Goal: Find specific page/section: Find specific page/section

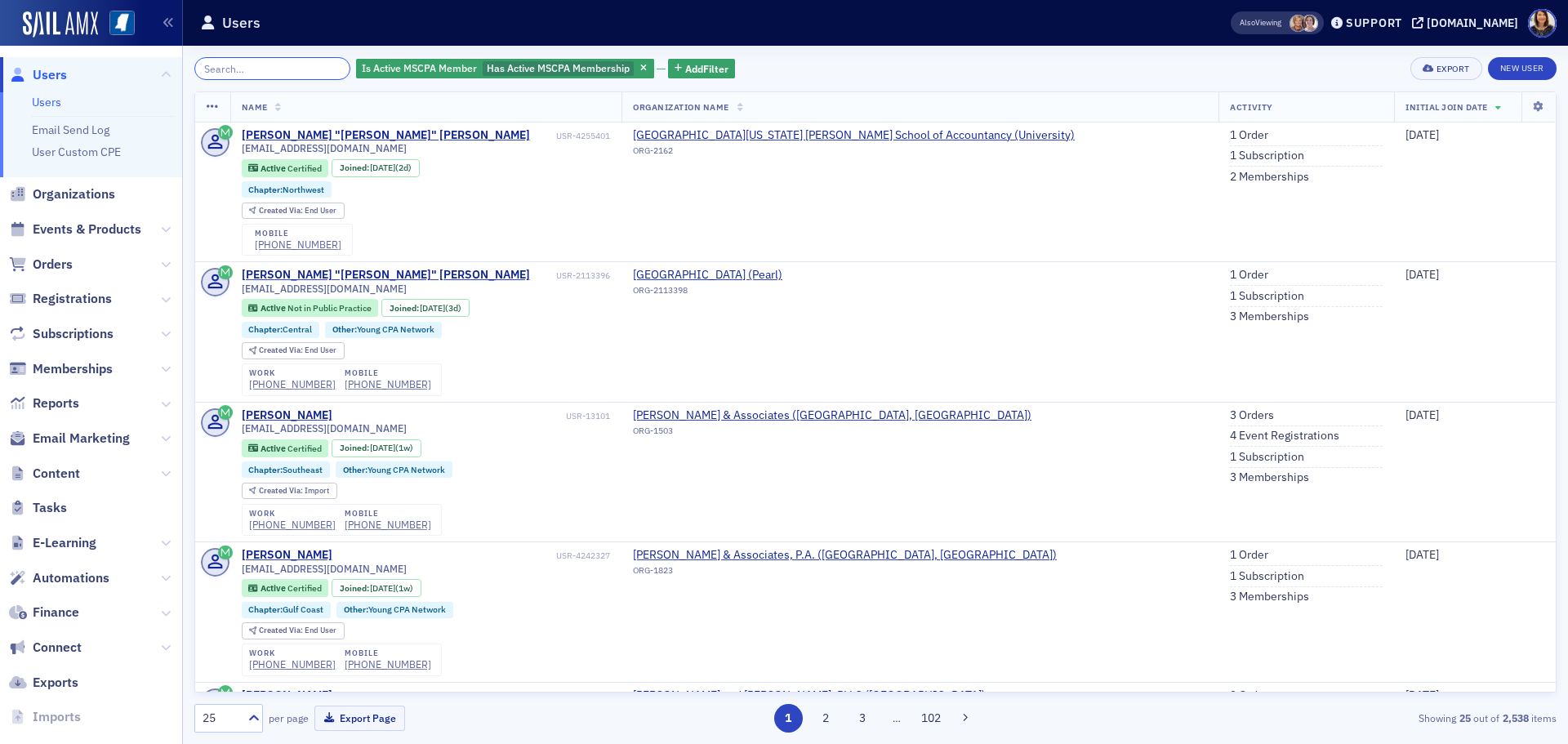
click at [254, 70] on input "search" at bounding box center [272, 68] width 155 height 23
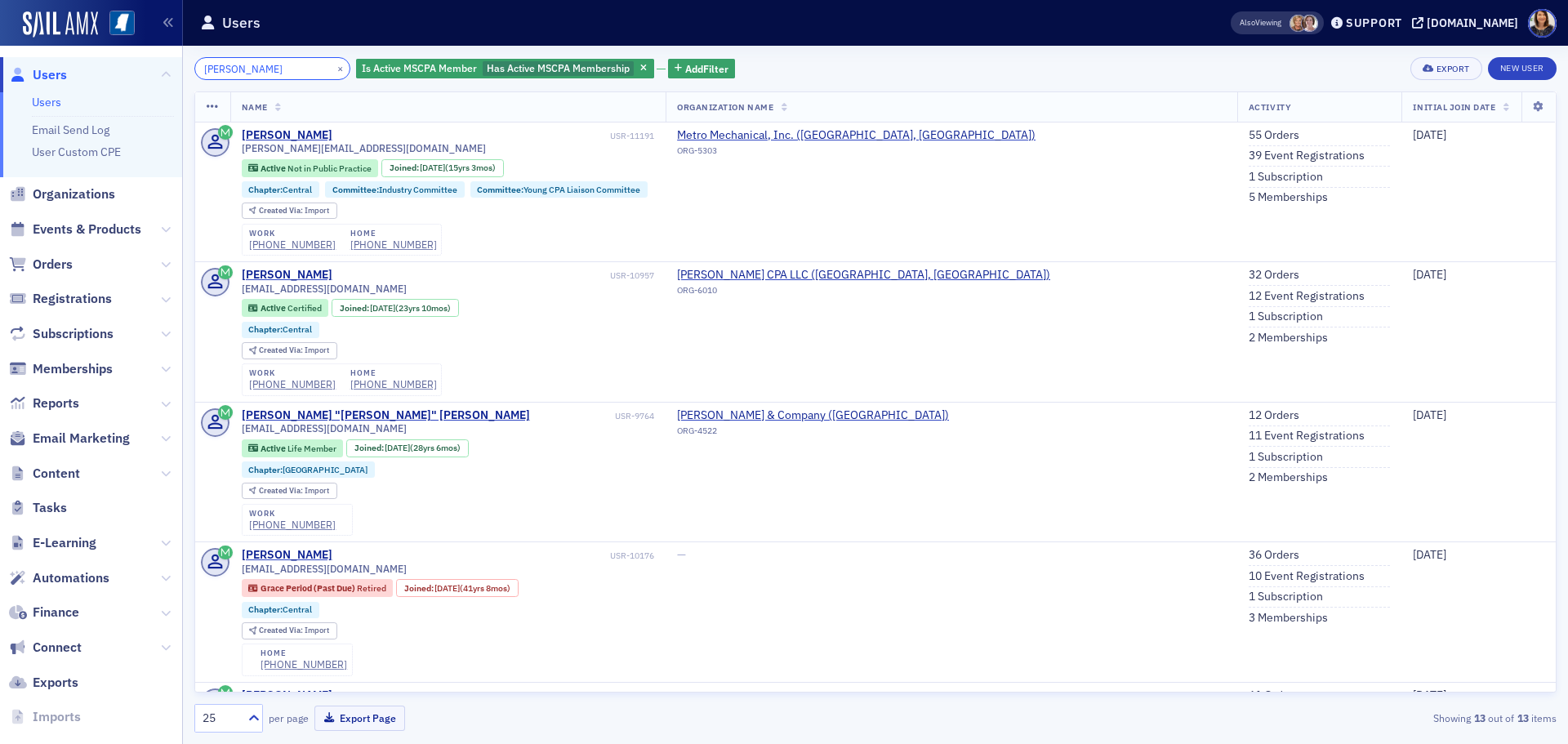
type input "allison wilson"
